Goal: Communication & Community: Answer question/provide support

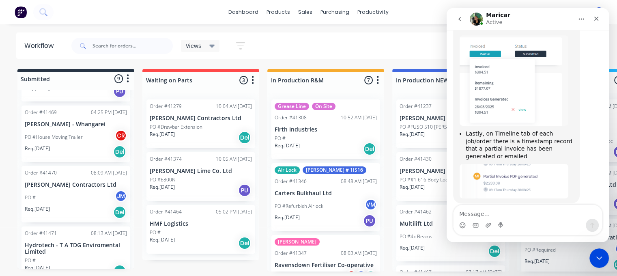
scroll to position [2, 0]
click at [81, 242] on p "Hydrotech - T A TDG Enviromental Limited" at bounding box center [76, 249] width 102 height 14
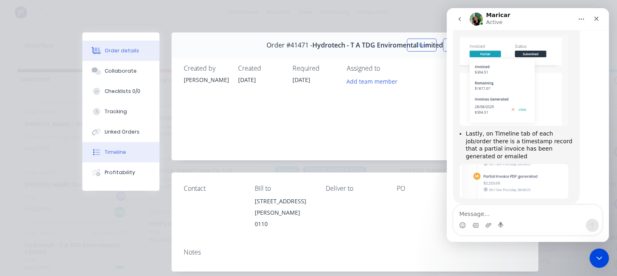
click at [107, 153] on div "Timeline" at bounding box center [115, 151] width 21 height 7
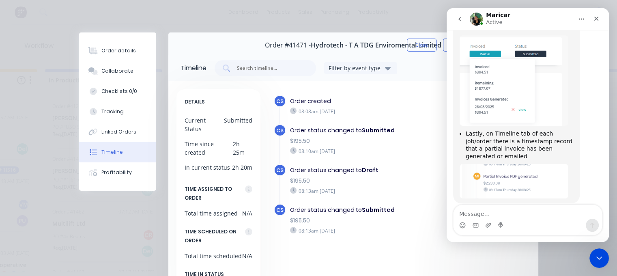
scroll to position [2, 348]
click at [594, 255] on icon "Close Intercom Messenger" at bounding box center [598, 257] width 10 height 10
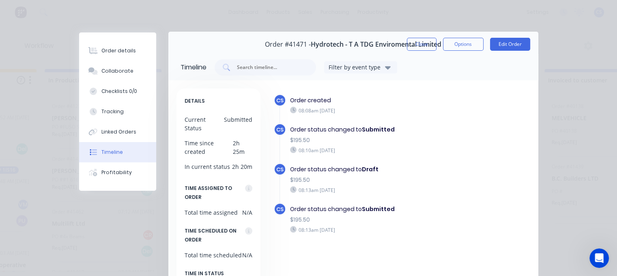
scroll to position [0, 0]
click at [594, 260] on icon "Open Intercom Messenger" at bounding box center [597, 256] width 13 height 13
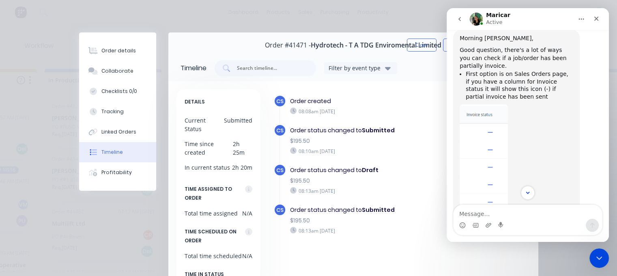
scroll to position [122, 0]
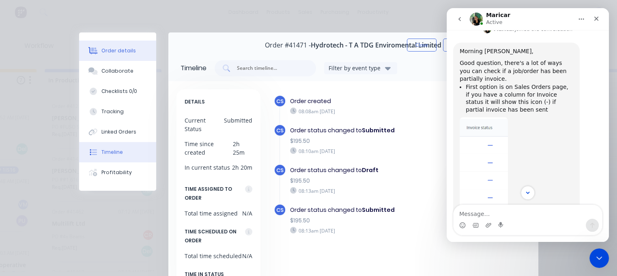
click at [108, 54] on div "Order details" at bounding box center [118, 50] width 34 height 7
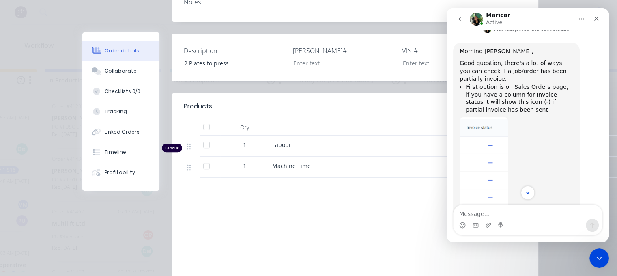
scroll to position [321, 0]
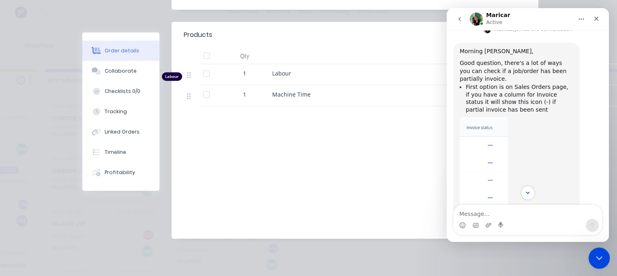
drag, startPoint x: 595, startPoint y: 257, endPoint x: 1145, endPoint y: 500, distance: 601.5
click at [594, 257] on icon "Close Intercom Messenger" at bounding box center [598, 257] width 10 height 10
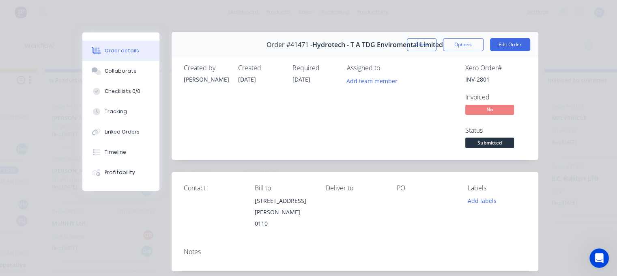
scroll to position [0, 0]
click at [505, 45] on button "Edit Order" at bounding box center [510, 45] width 40 height 13
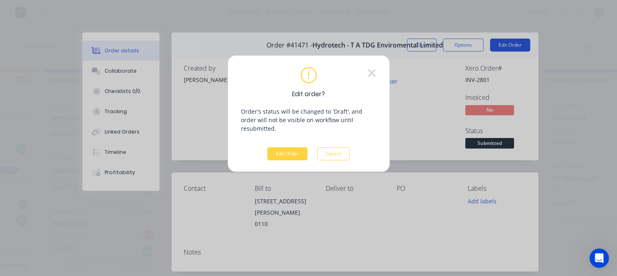
scroll to position [0, 348]
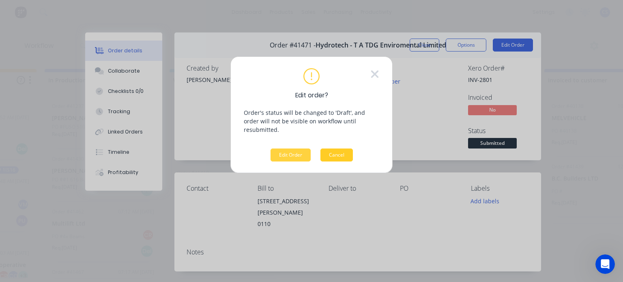
click at [339, 148] on button "Cancel" at bounding box center [336, 154] width 32 height 13
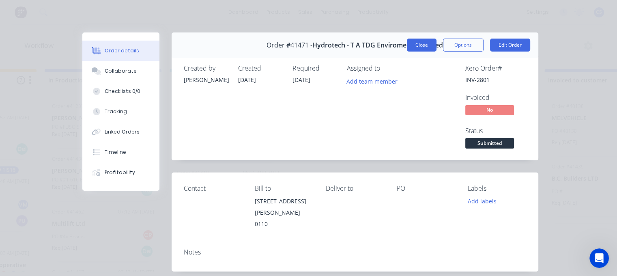
click at [413, 46] on button "Close" at bounding box center [422, 45] width 30 height 13
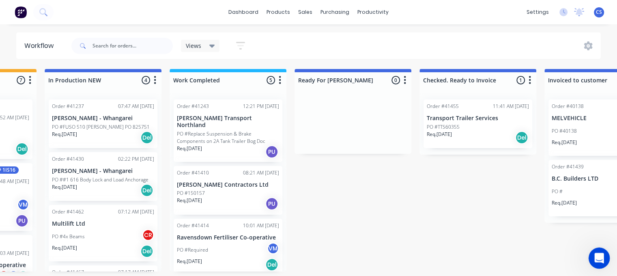
click at [598, 255] on icon "Open Intercom Messenger" at bounding box center [597, 256] width 13 height 13
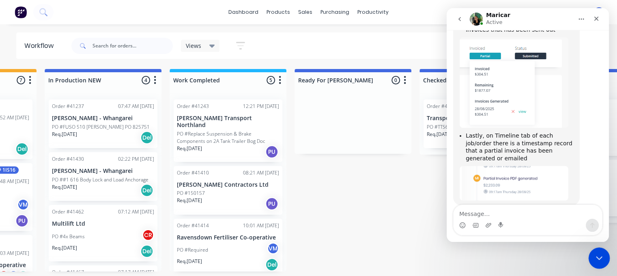
scroll to position [358, 0]
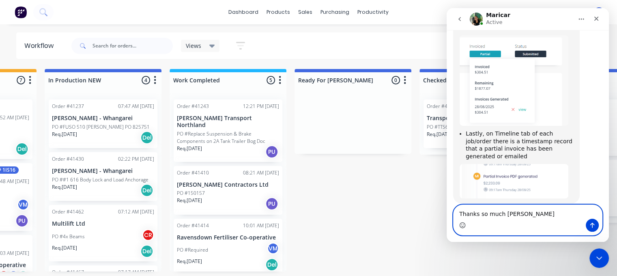
click at [461, 223] on icon "Emoji picker" at bounding box center [462, 225] width 6 height 6
click at [461, 224] on icon "Emoji picker" at bounding box center [462, 224] width 3 height 1
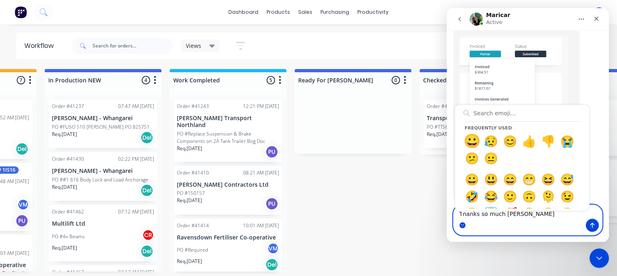
type textarea "Thanks so much Maricar 😀"
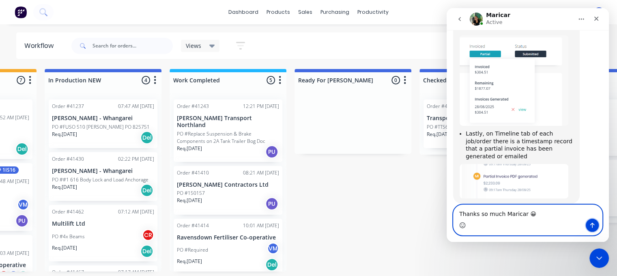
click at [591, 225] on icon "Send a message…" at bounding box center [592, 225] width 6 height 6
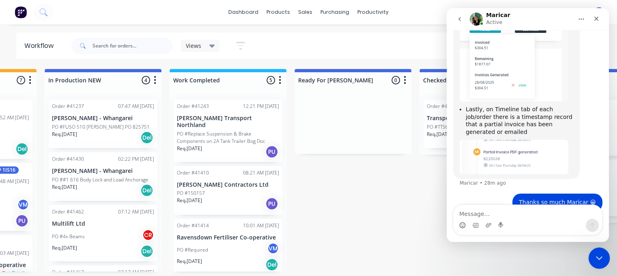
click at [591, 254] on div "Close Intercom Messenger" at bounding box center [597, 256] width 19 height 19
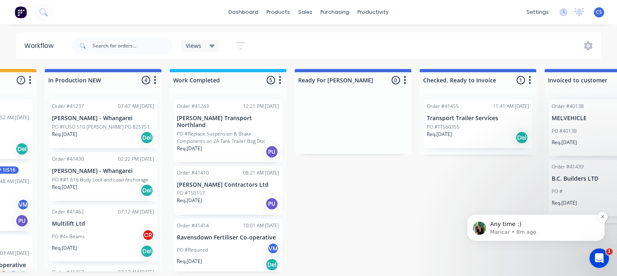
scroll to position [0, 0]
click at [599, 256] on icon "Open Intercom Messenger" at bounding box center [597, 256] width 13 height 13
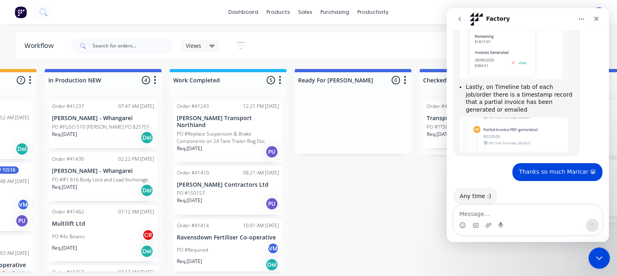
scroll to position [406, 0]
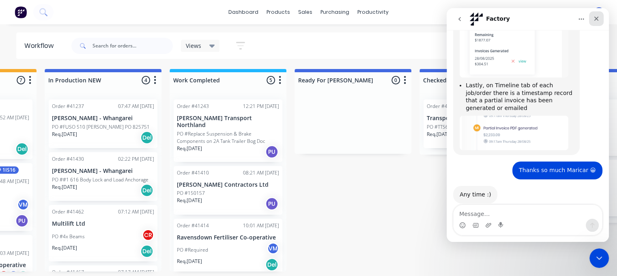
drag, startPoint x: 596, startPoint y: 19, endPoint x: 1025, endPoint y: 73, distance: 432.8
click at [596, 19] on icon "Close" at bounding box center [596, 19] width 4 height 4
